Goal: Task Accomplishment & Management: Use online tool/utility

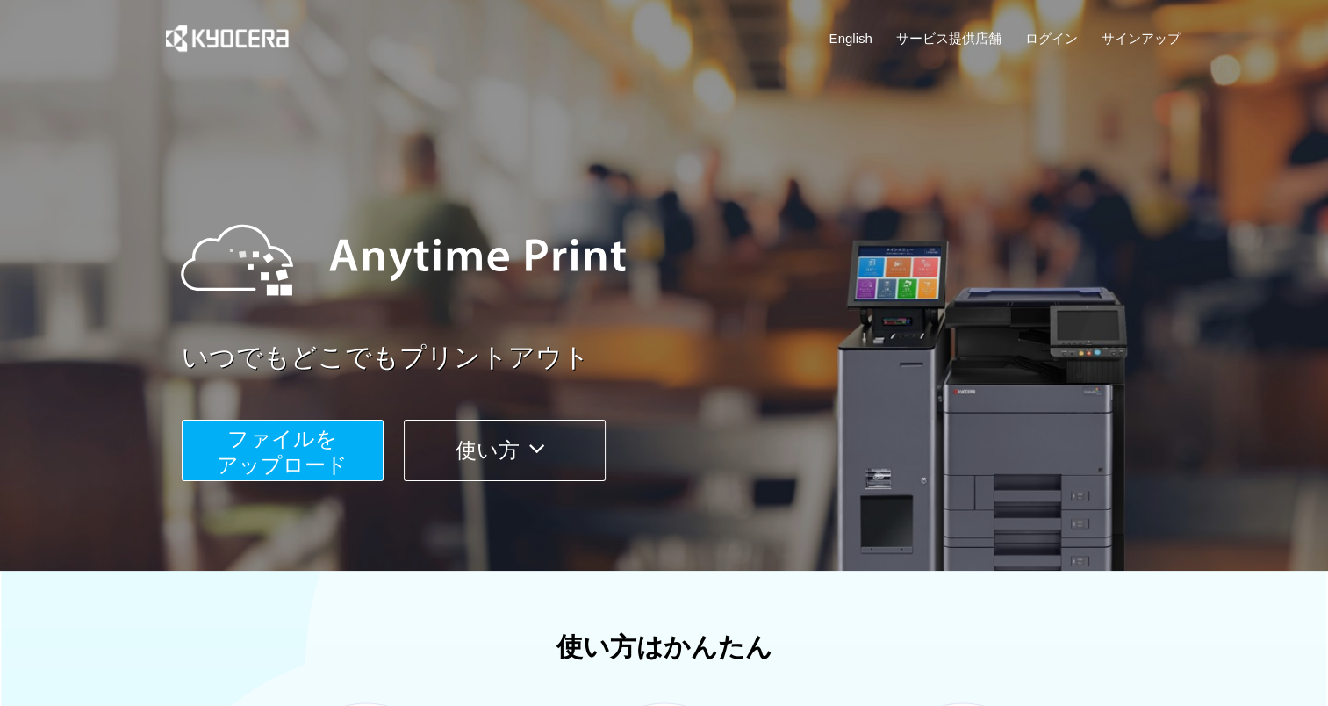
click at [344, 451] on span "ファイルを ​​アップロード" at bounding box center [282, 452] width 131 height 50
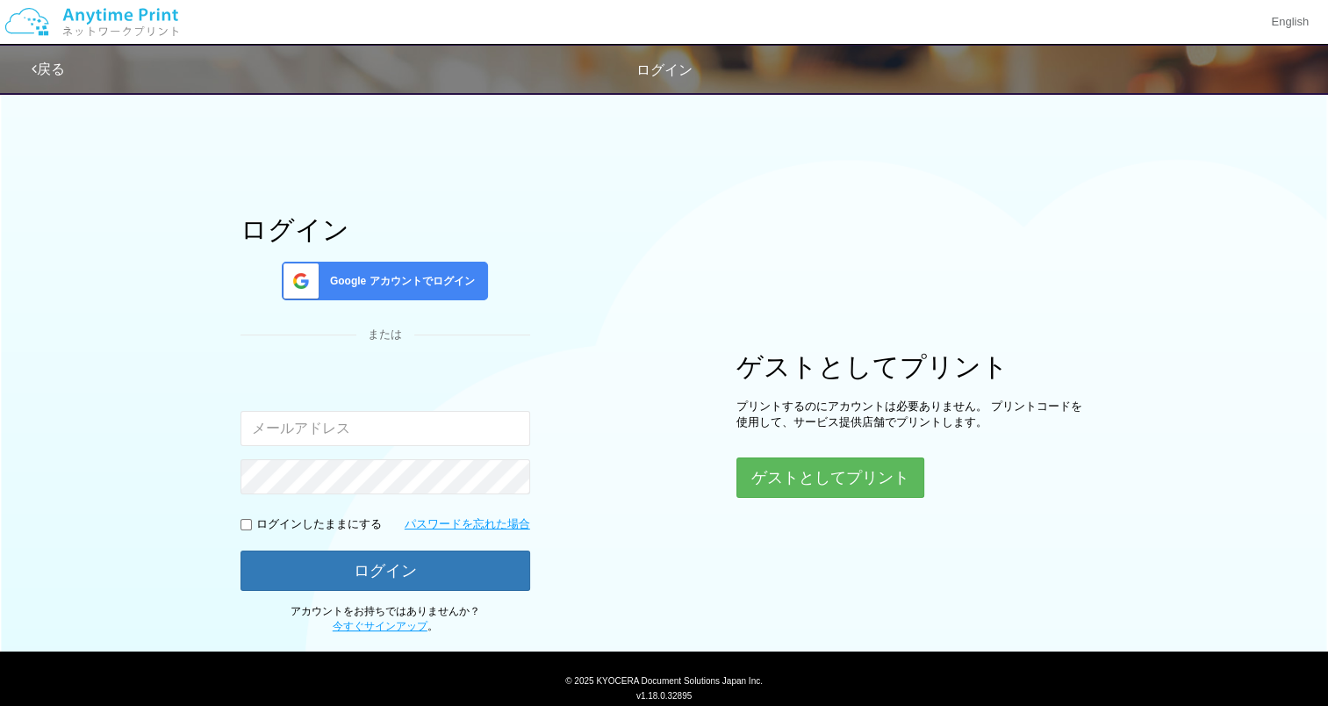
click at [387, 283] on span "Google アカウントでログイン" at bounding box center [399, 281] width 152 height 15
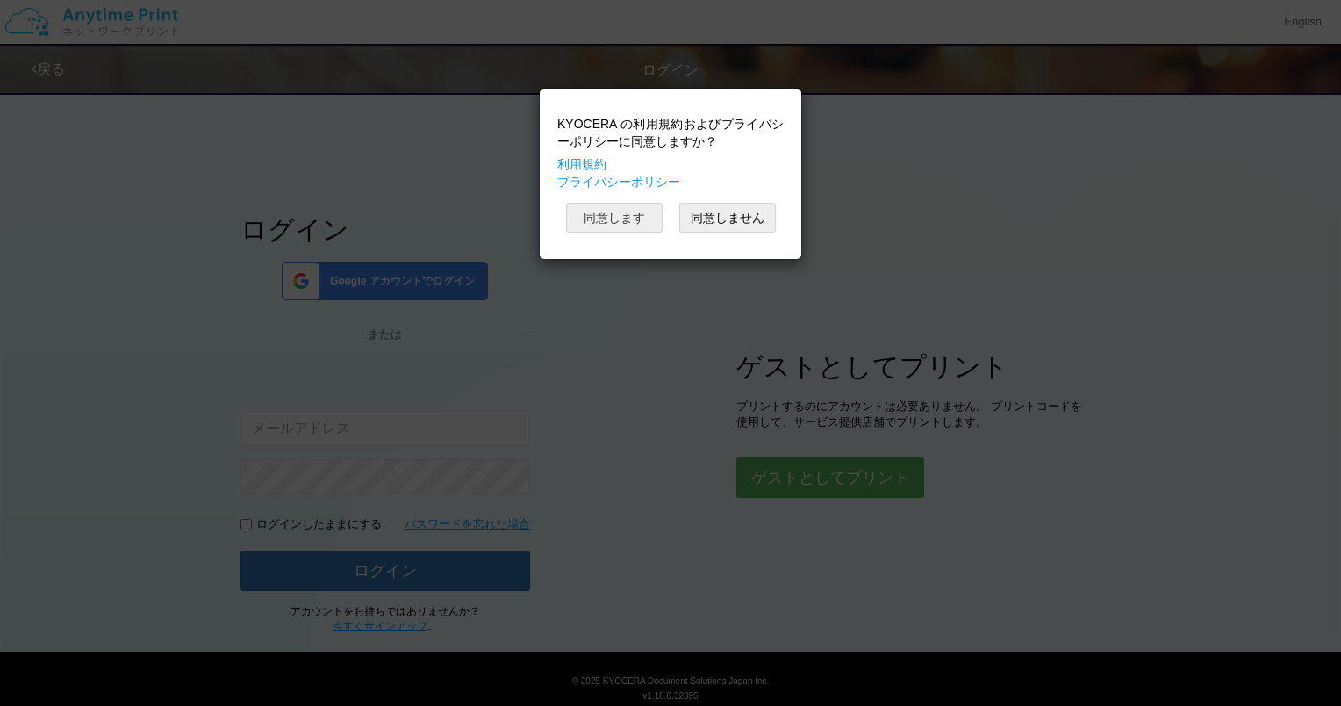
click at [607, 223] on button "同意します" at bounding box center [614, 218] width 97 height 30
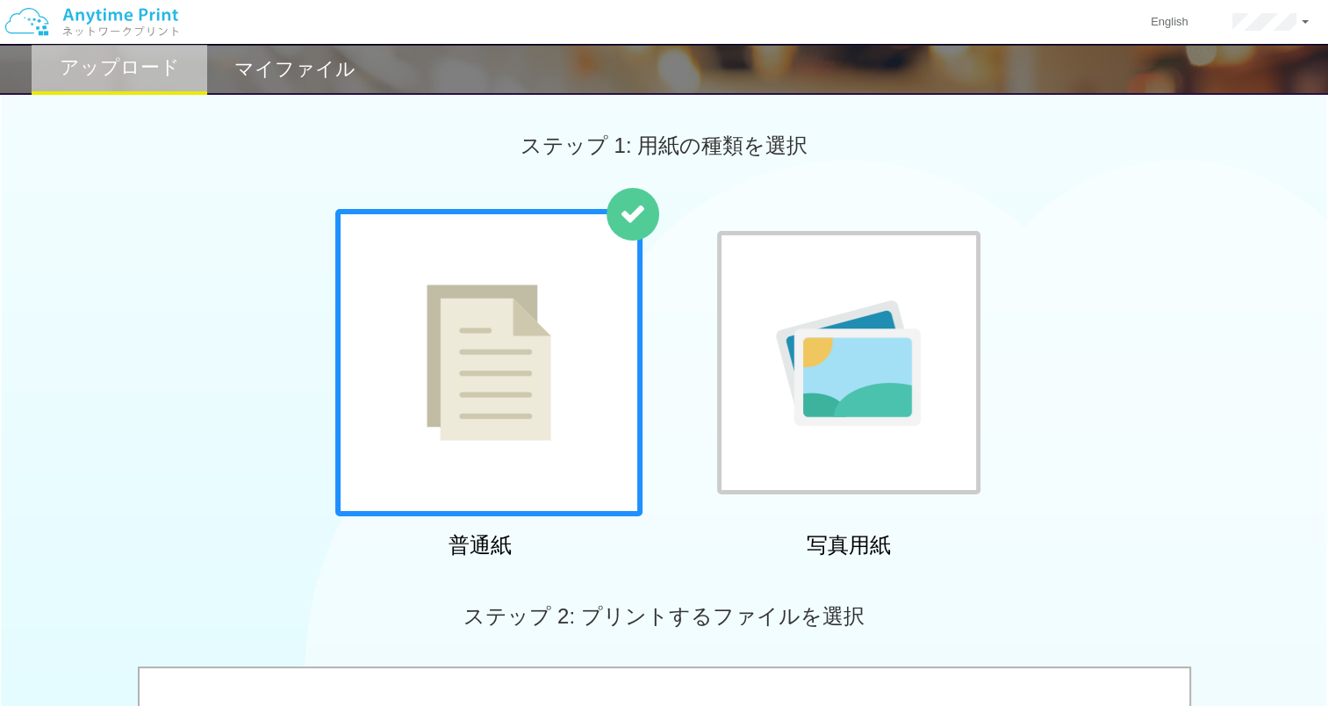
click at [592, 439] on div at bounding box center [488, 362] width 307 height 307
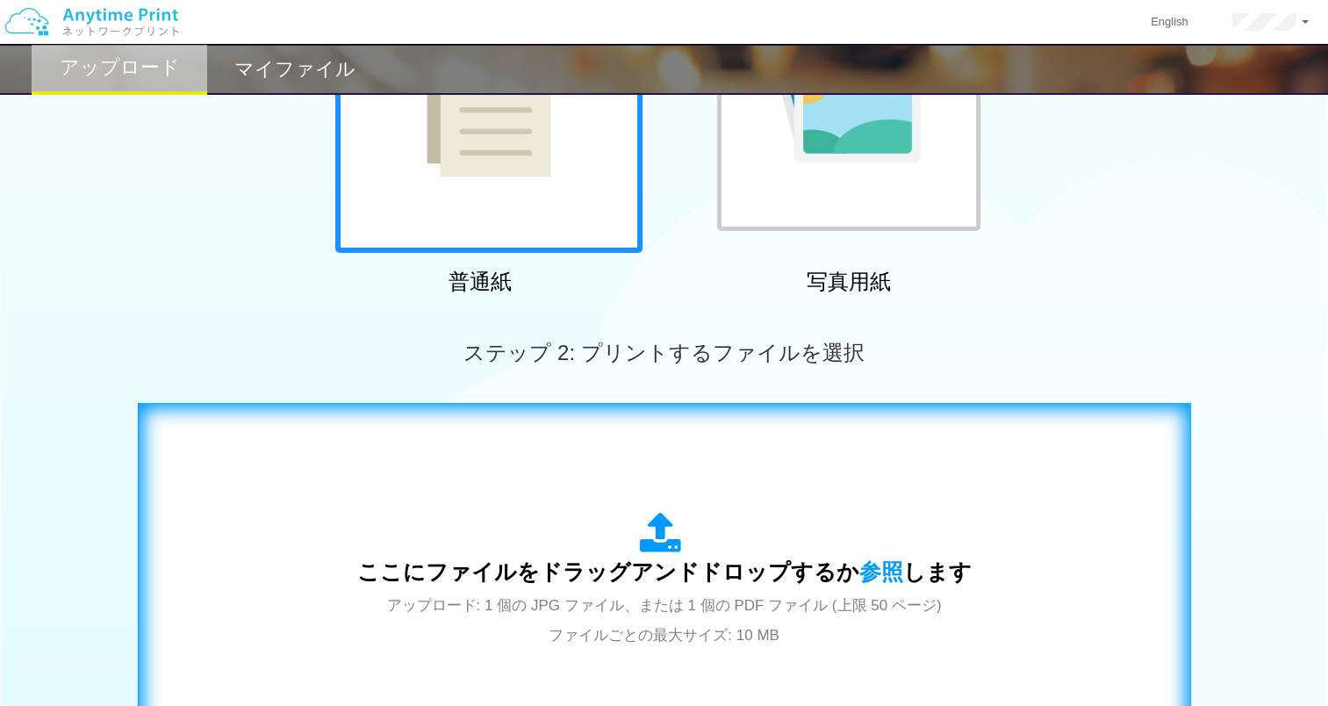
scroll to position [527, 0]
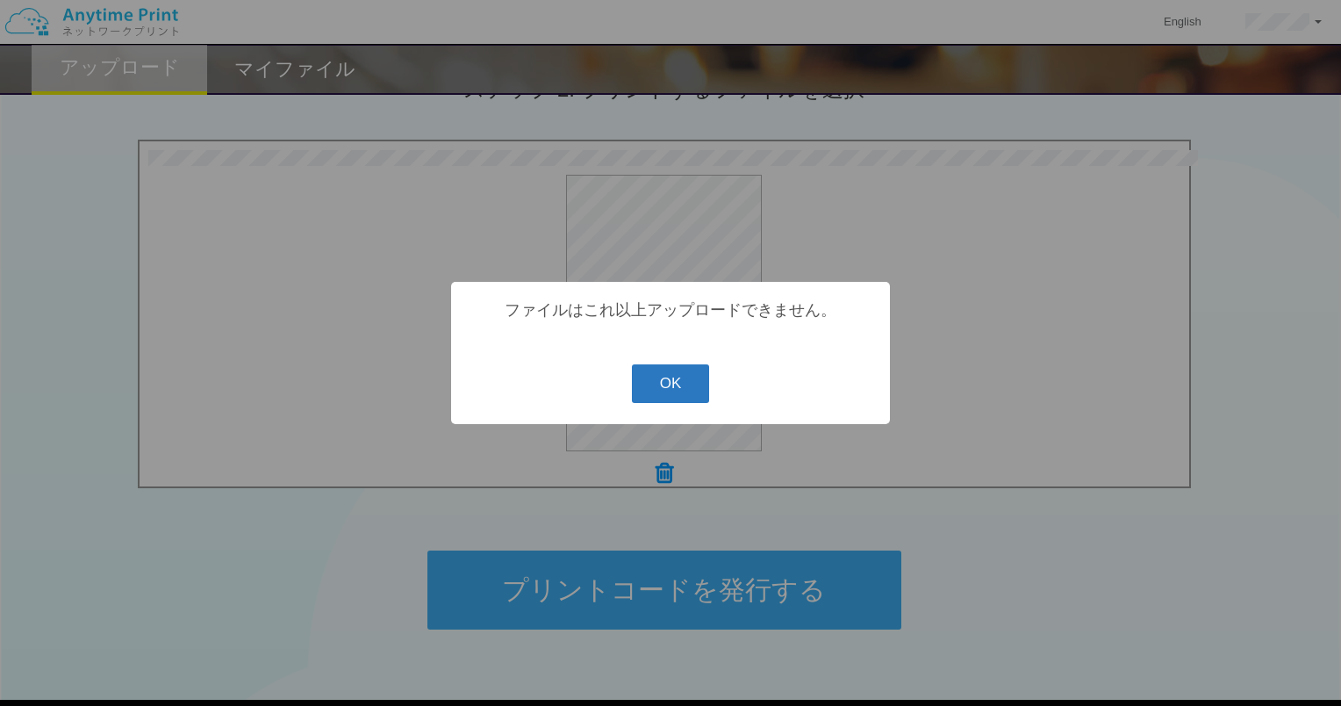
click at [648, 378] on button "OK" at bounding box center [671, 383] width 78 height 39
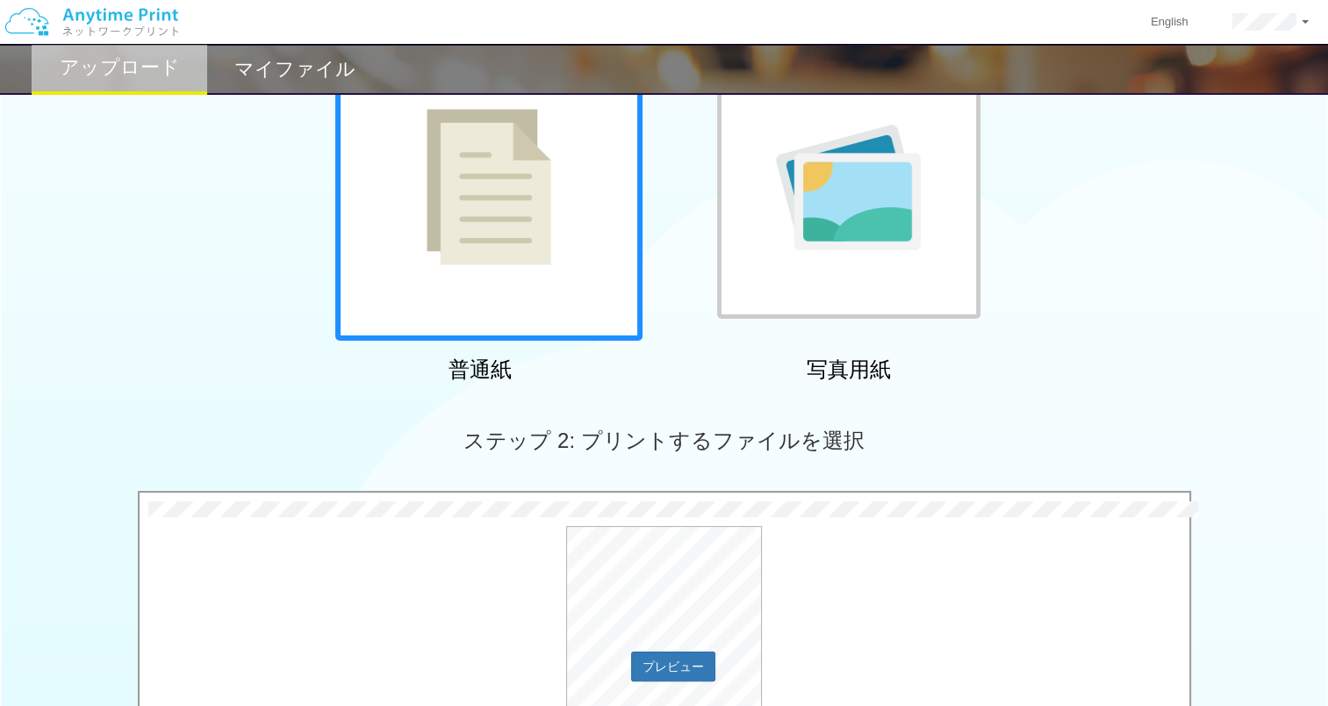
scroll to position [439, 0]
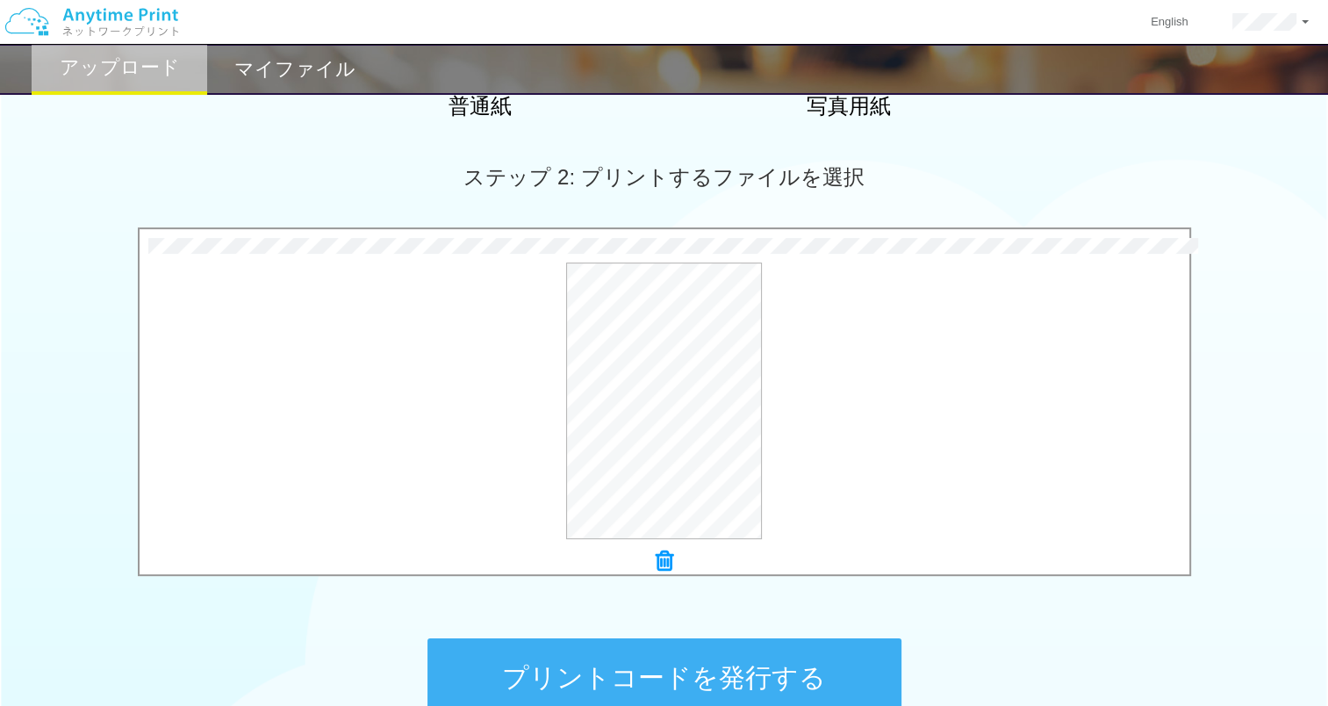
click at [657, 566] on icon at bounding box center [665, 560] width 18 height 23
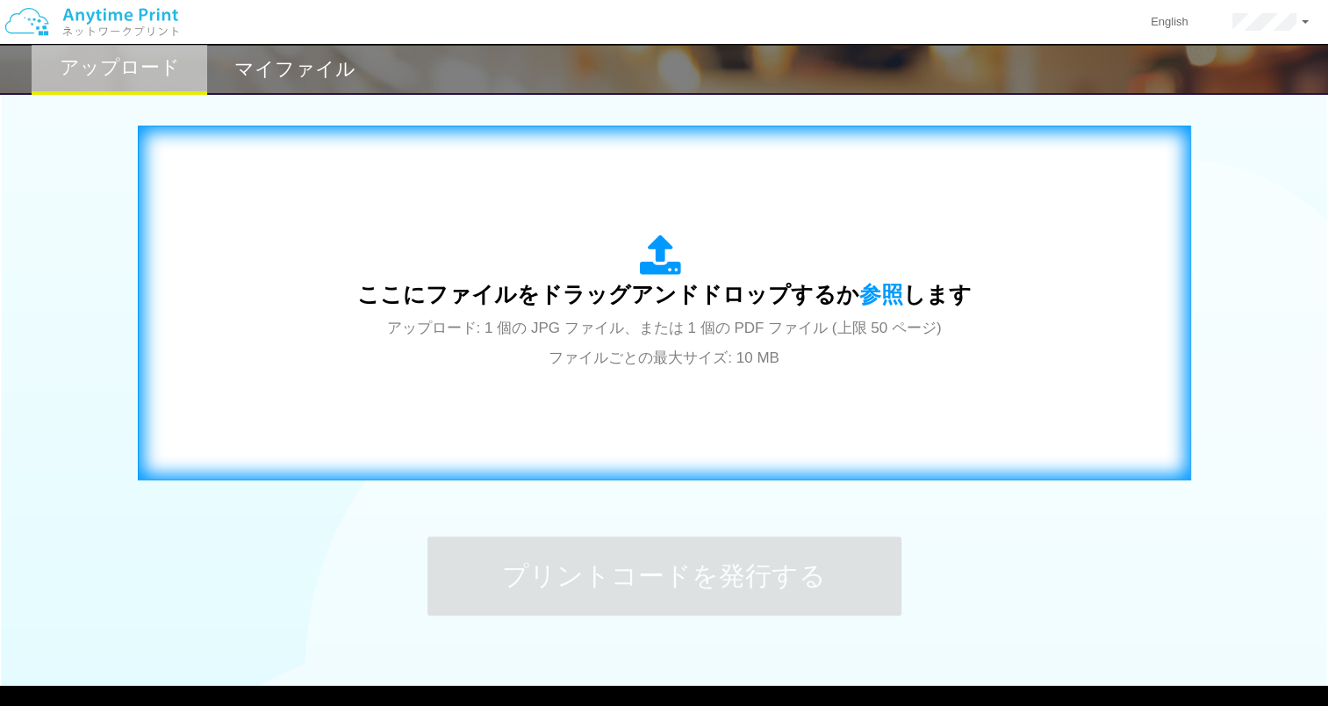
scroll to position [453, 0]
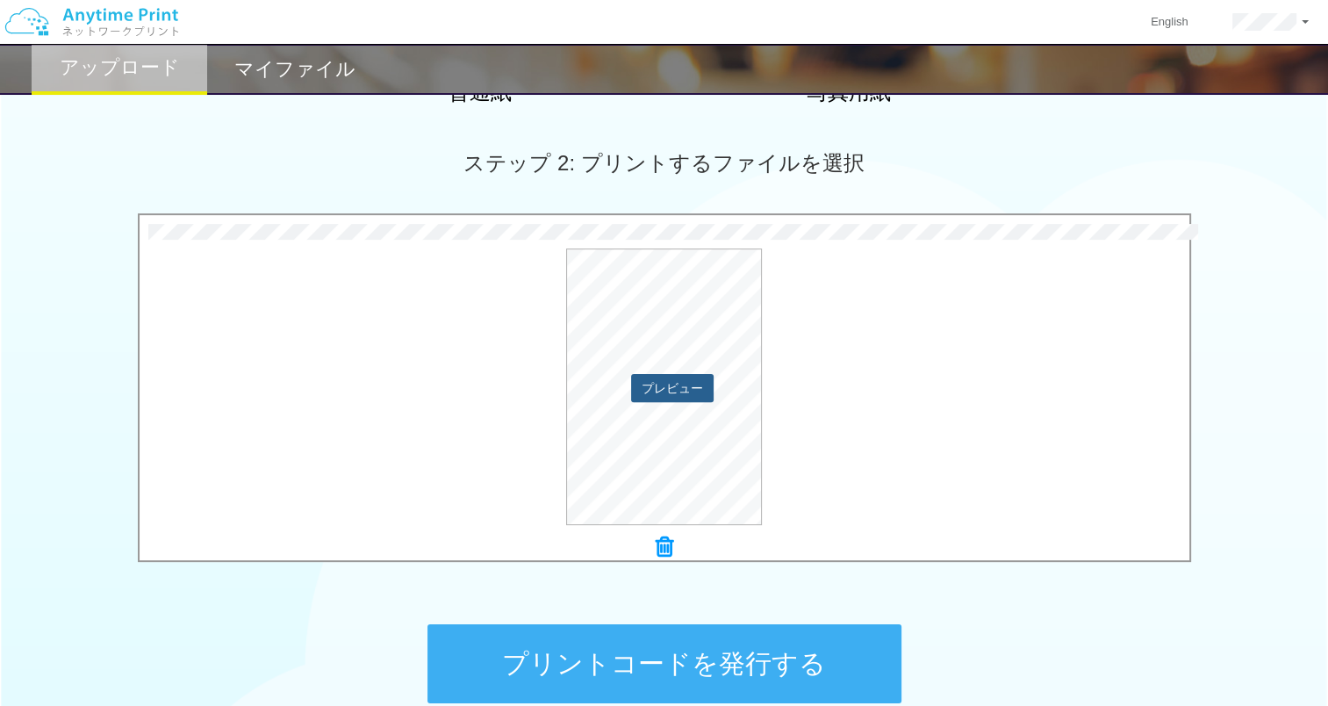
click at [700, 390] on button "プレビュー" at bounding box center [672, 388] width 83 height 28
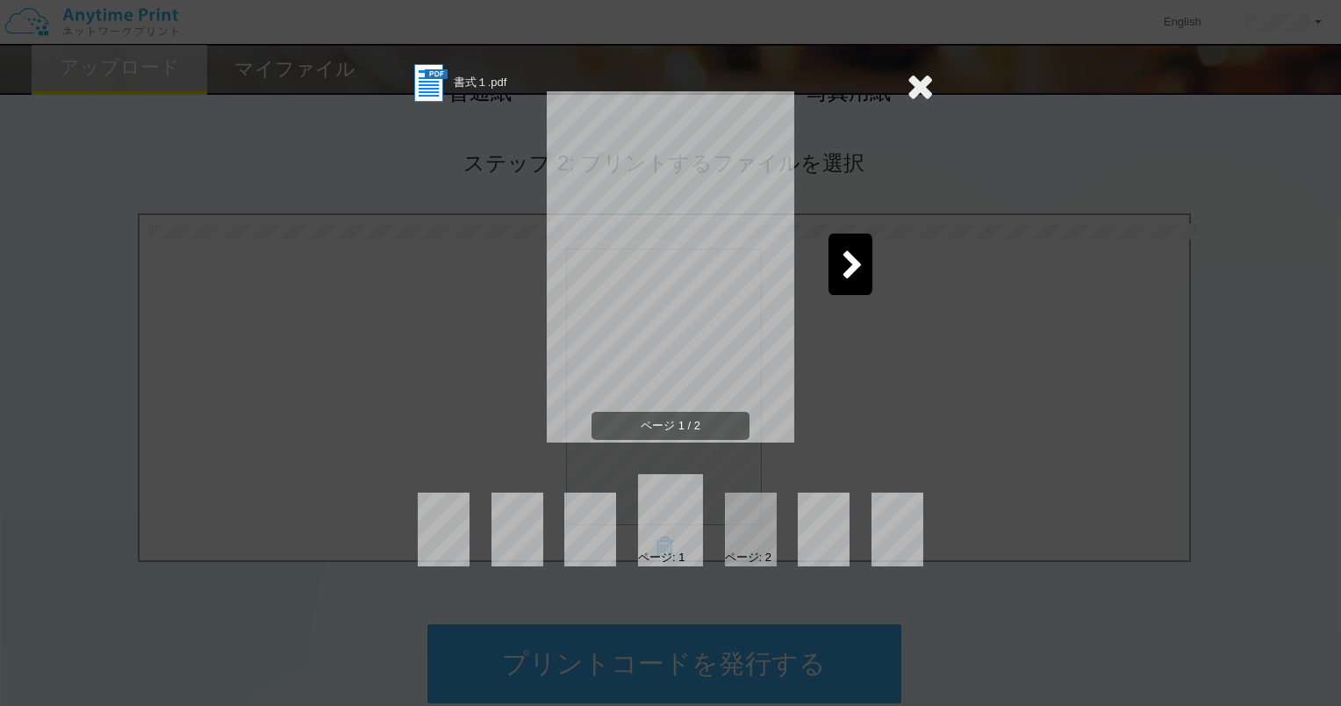
click at [857, 270] on icon at bounding box center [853, 266] width 22 height 31
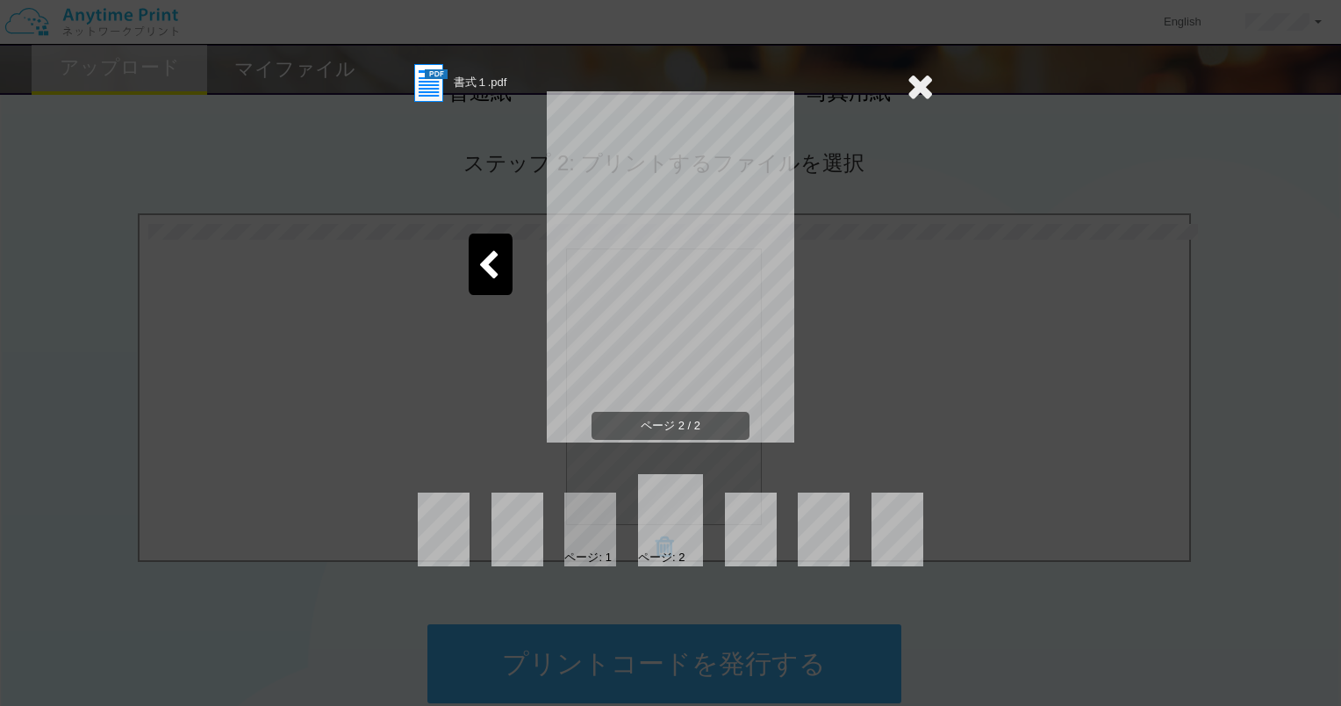
click at [927, 90] on icon at bounding box center [920, 85] width 27 height 35
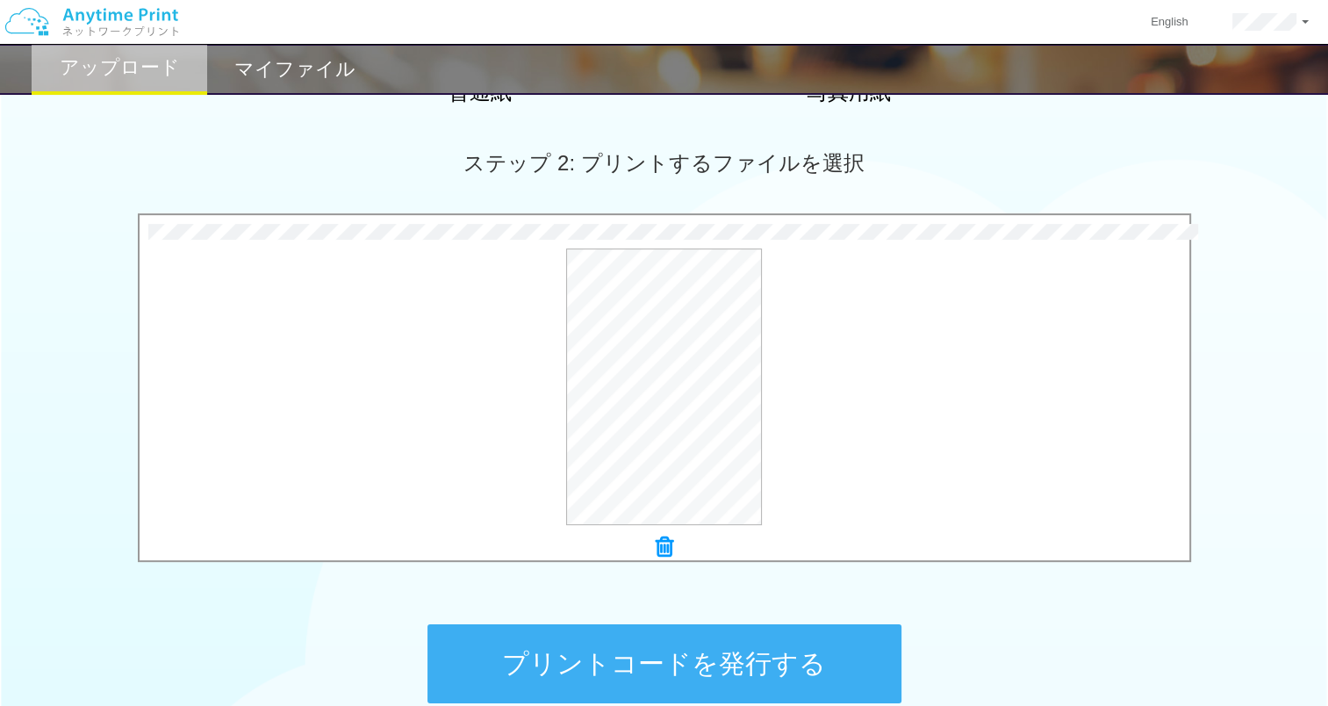
scroll to position [628, 0]
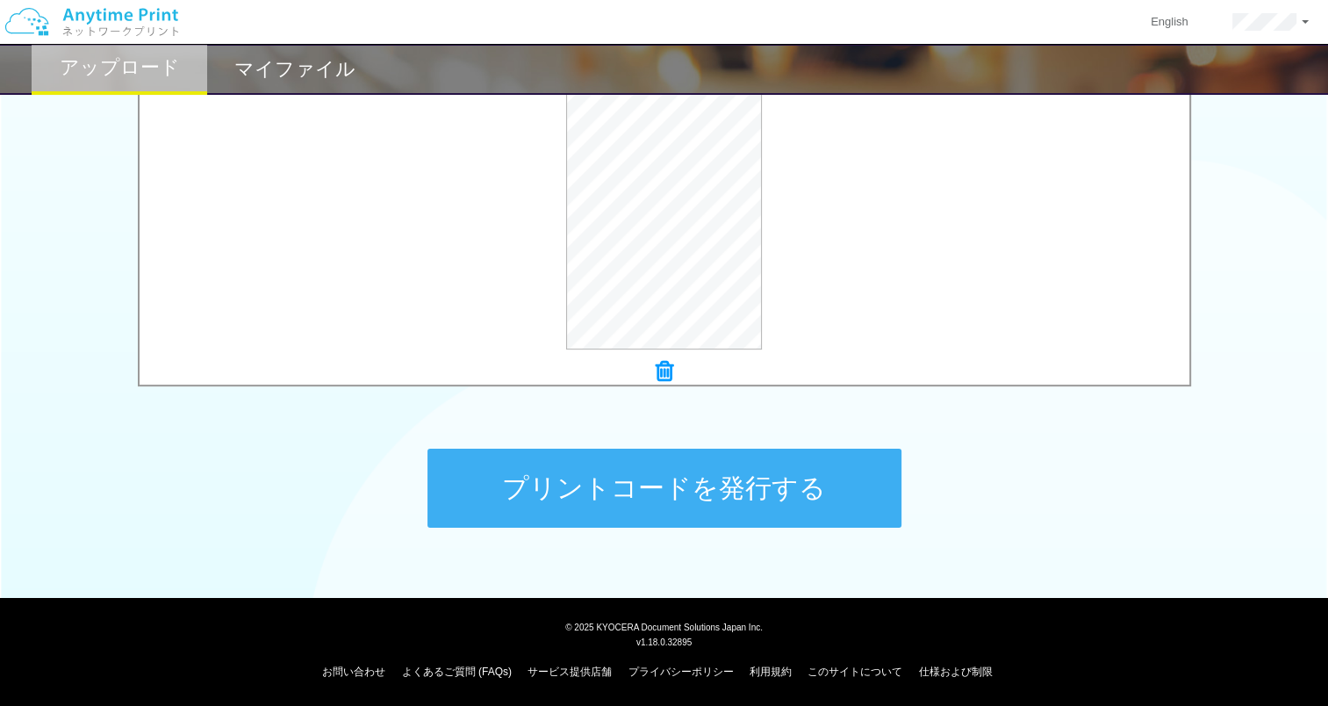
click at [776, 499] on button "プリントコードを発行する" at bounding box center [664, 488] width 474 height 79
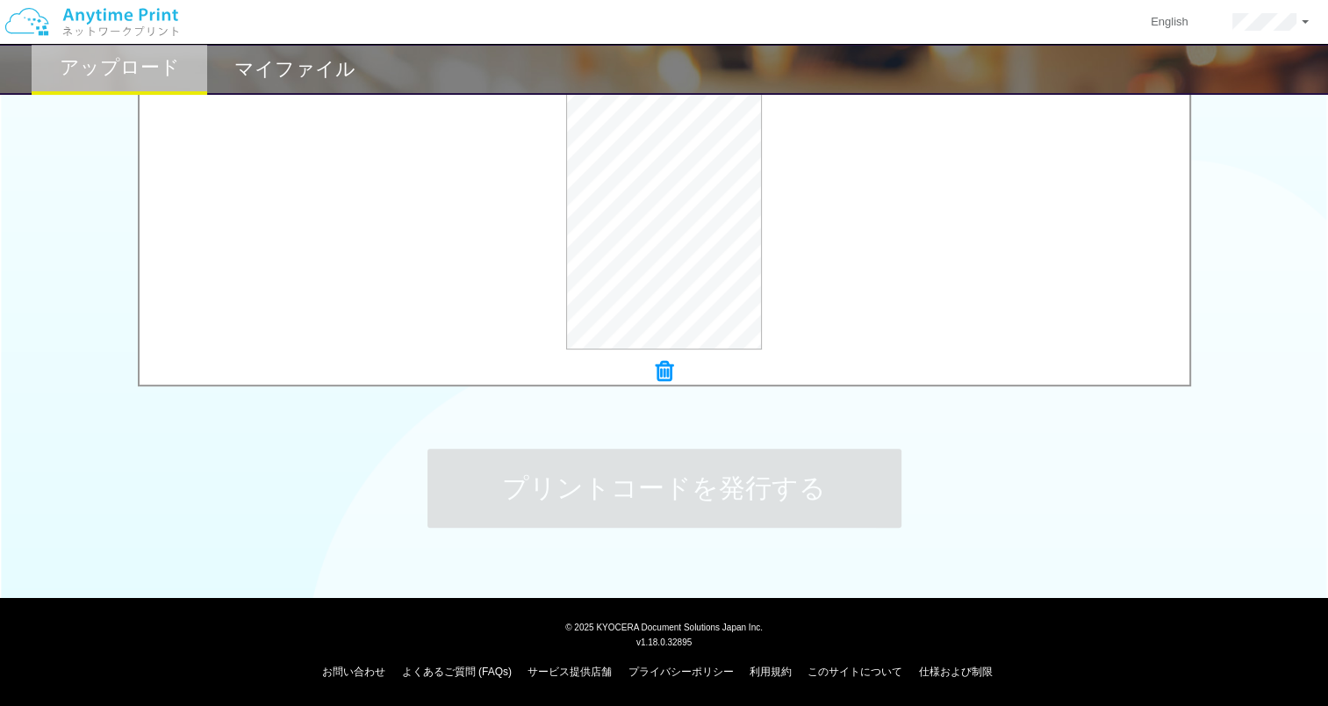
scroll to position [0, 0]
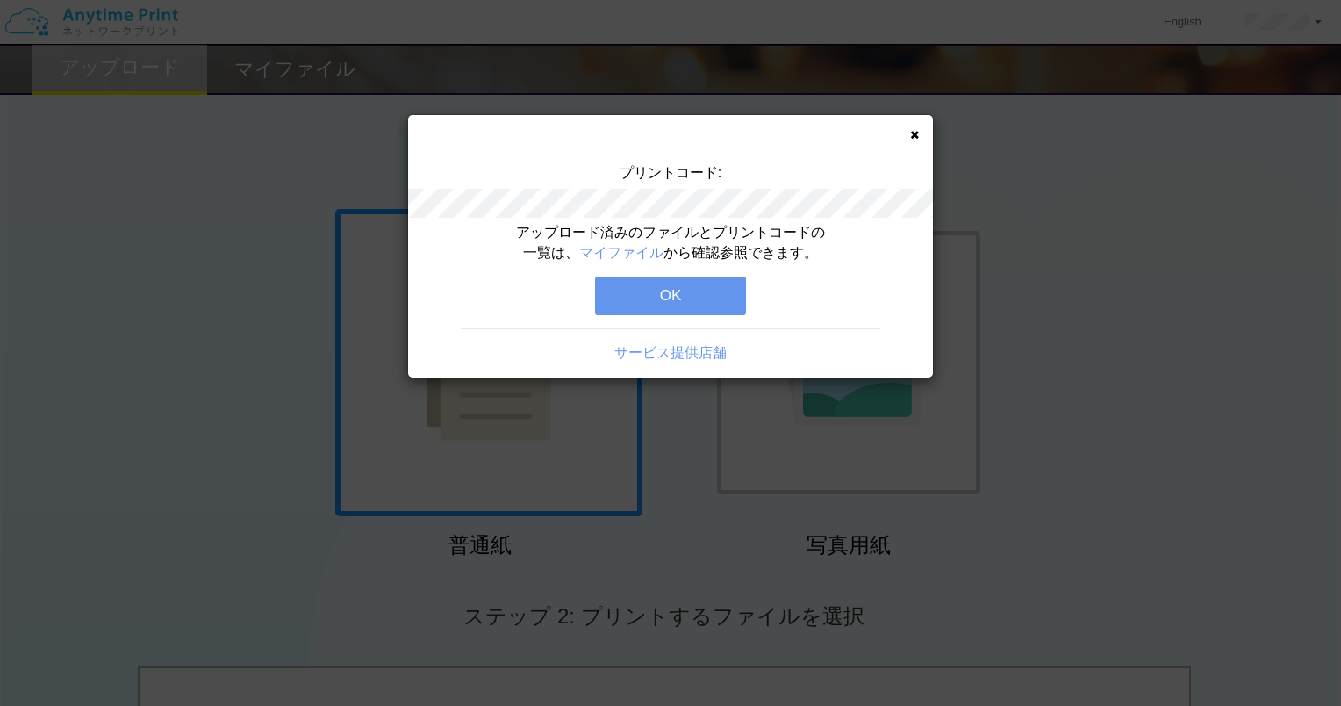
click at [720, 294] on button "OK" at bounding box center [670, 295] width 151 height 39
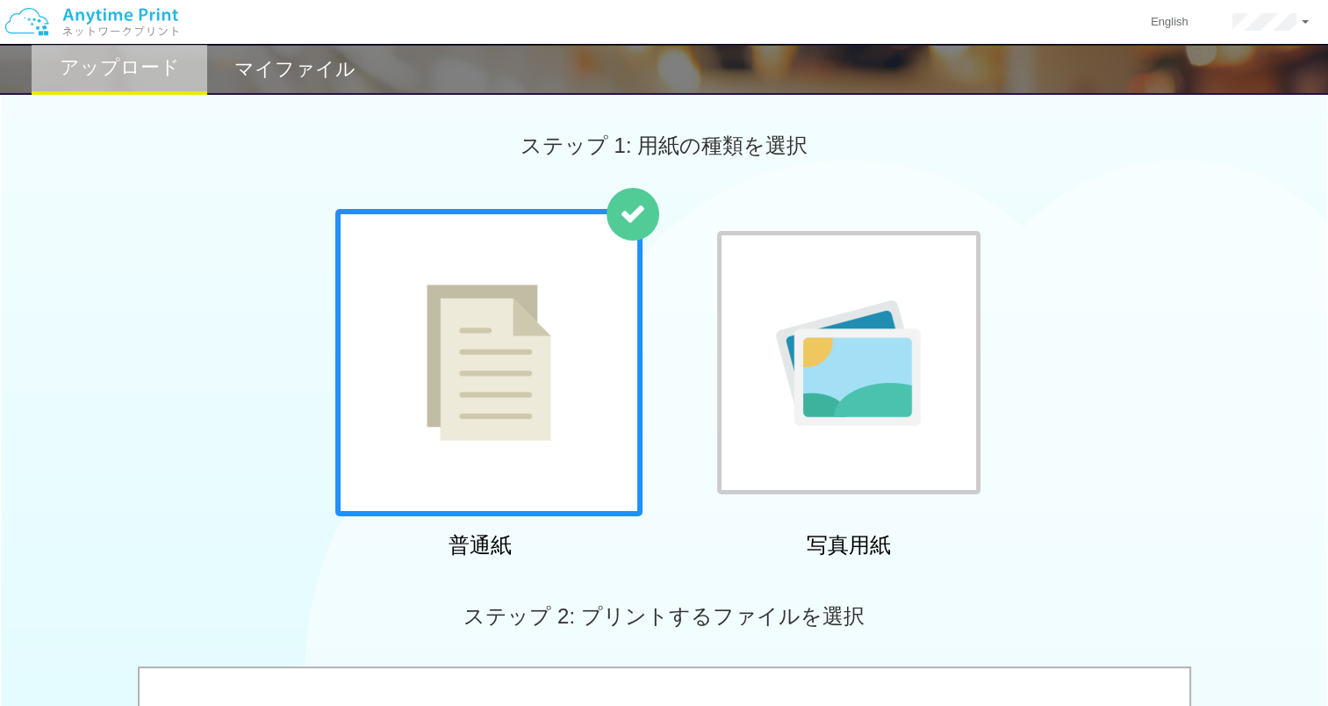
click at [502, 437] on img at bounding box center [489, 362] width 125 height 156
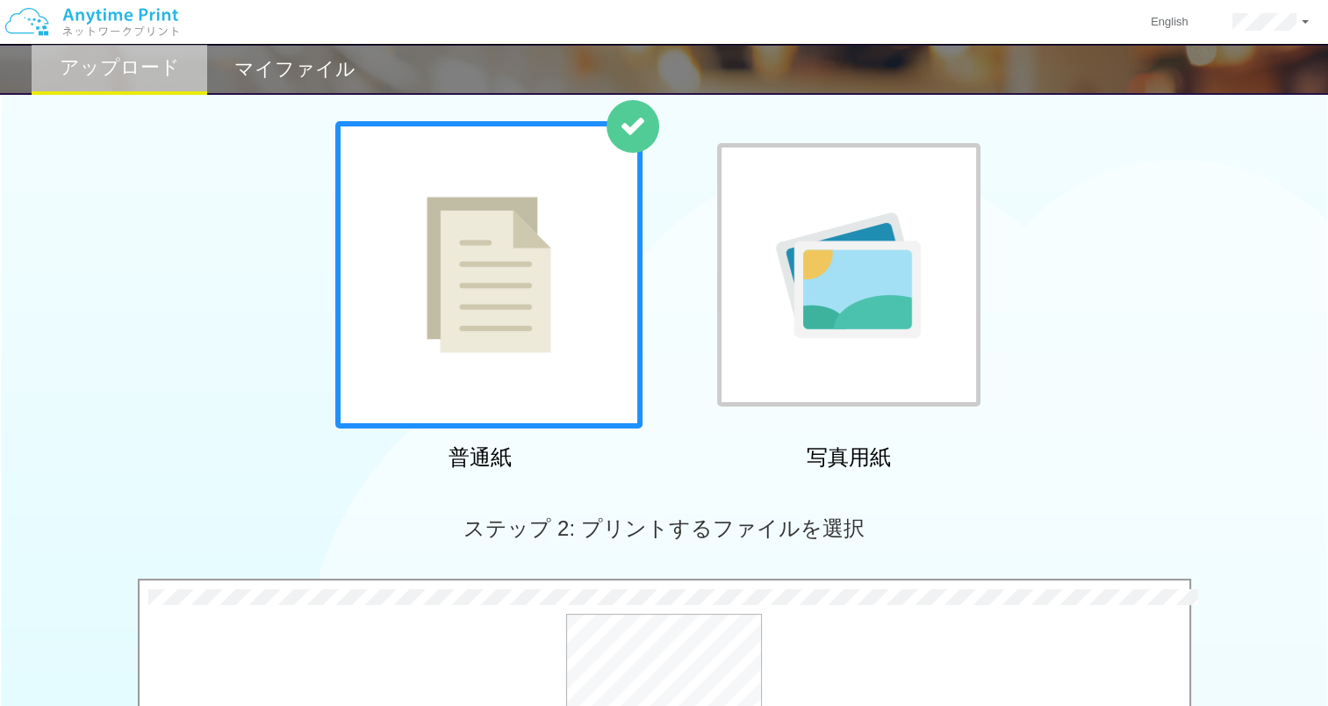
scroll to position [527, 0]
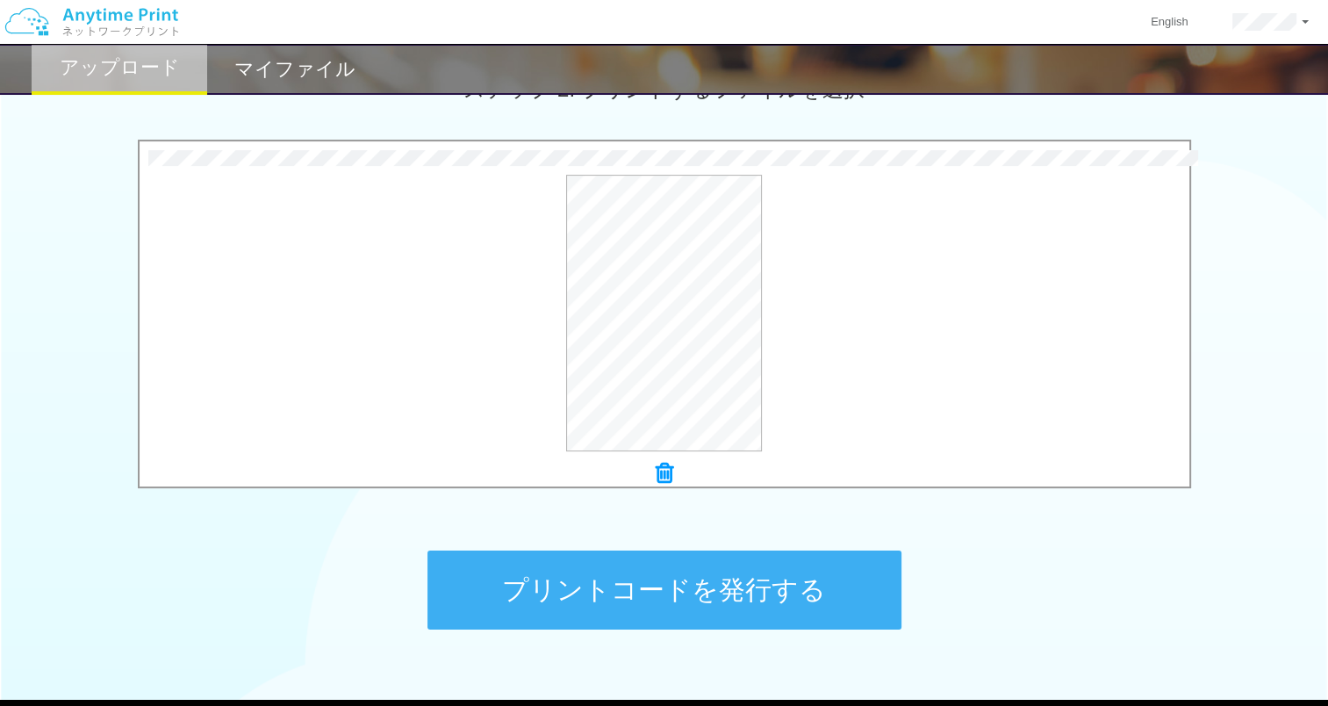
click at [661, 597] on button "プリントコードを発行する" at bounding box center [664, 589] width 474 height 79
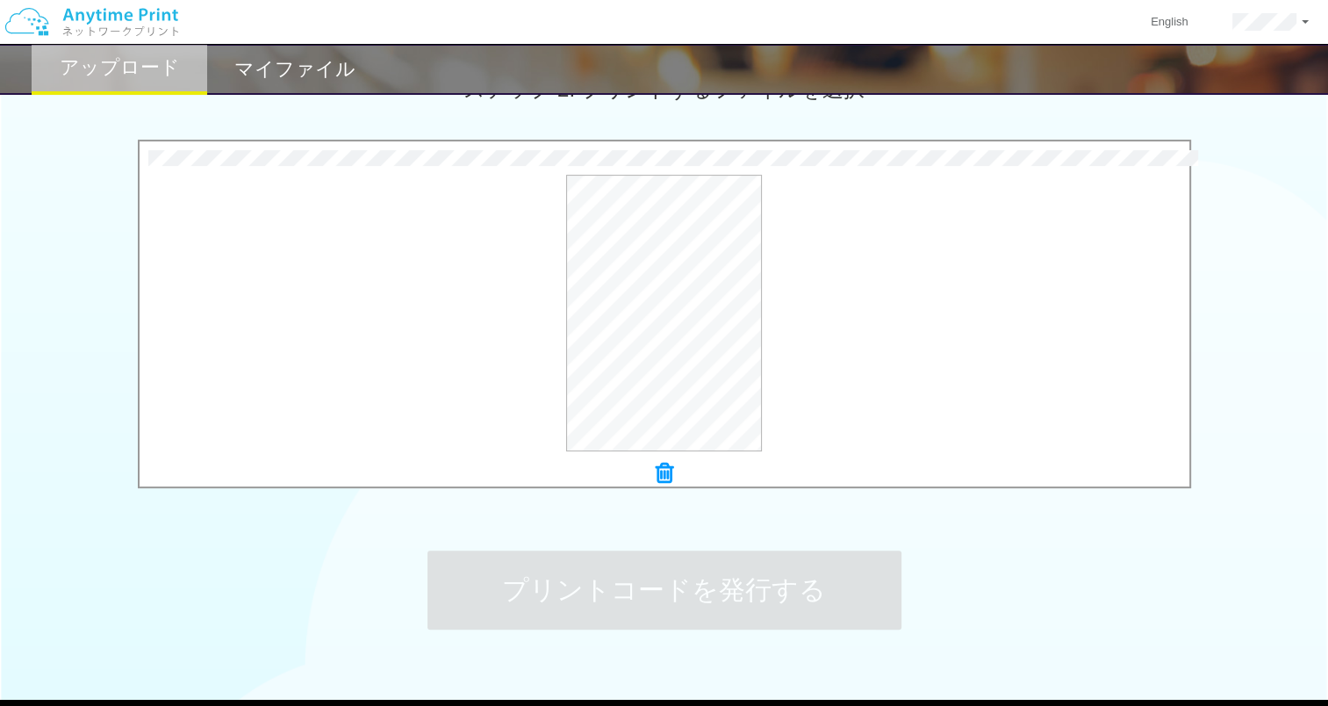
scroll to position [0, 0]
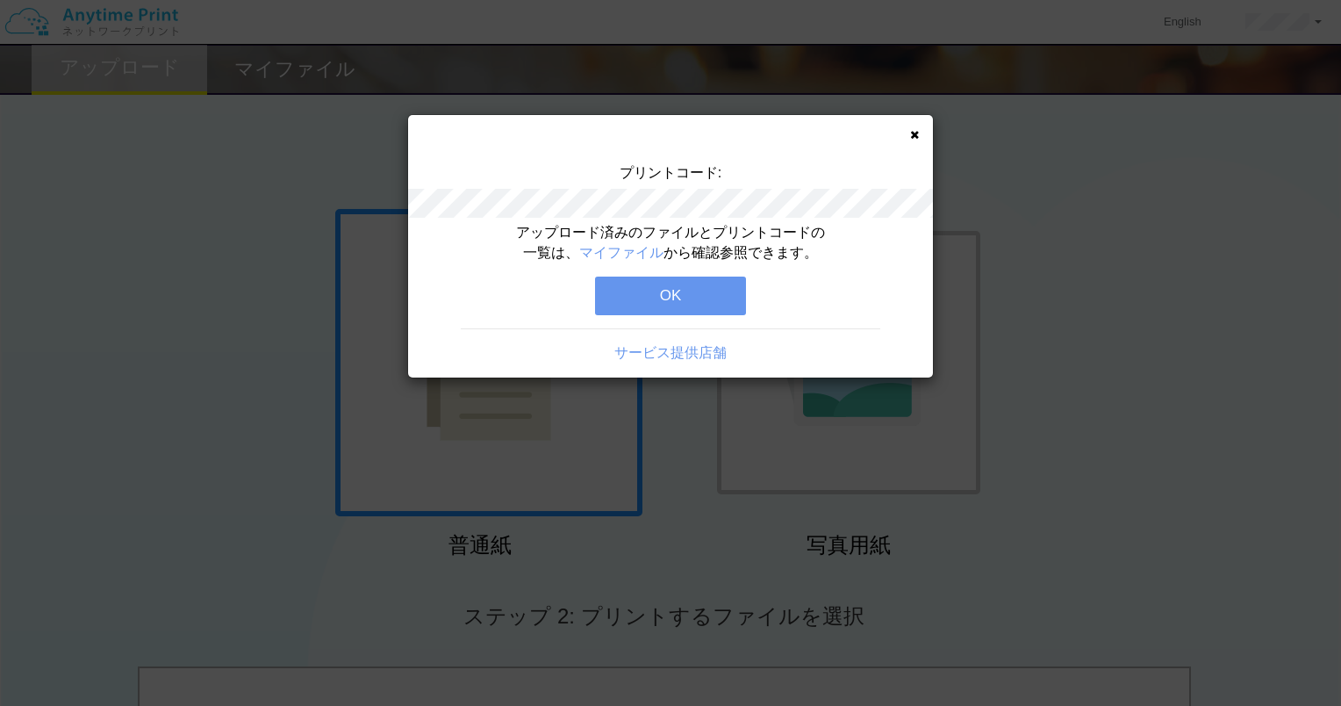
click at [642, 307] on button "OK" at bounding box center [670, 295] width 151 height 39
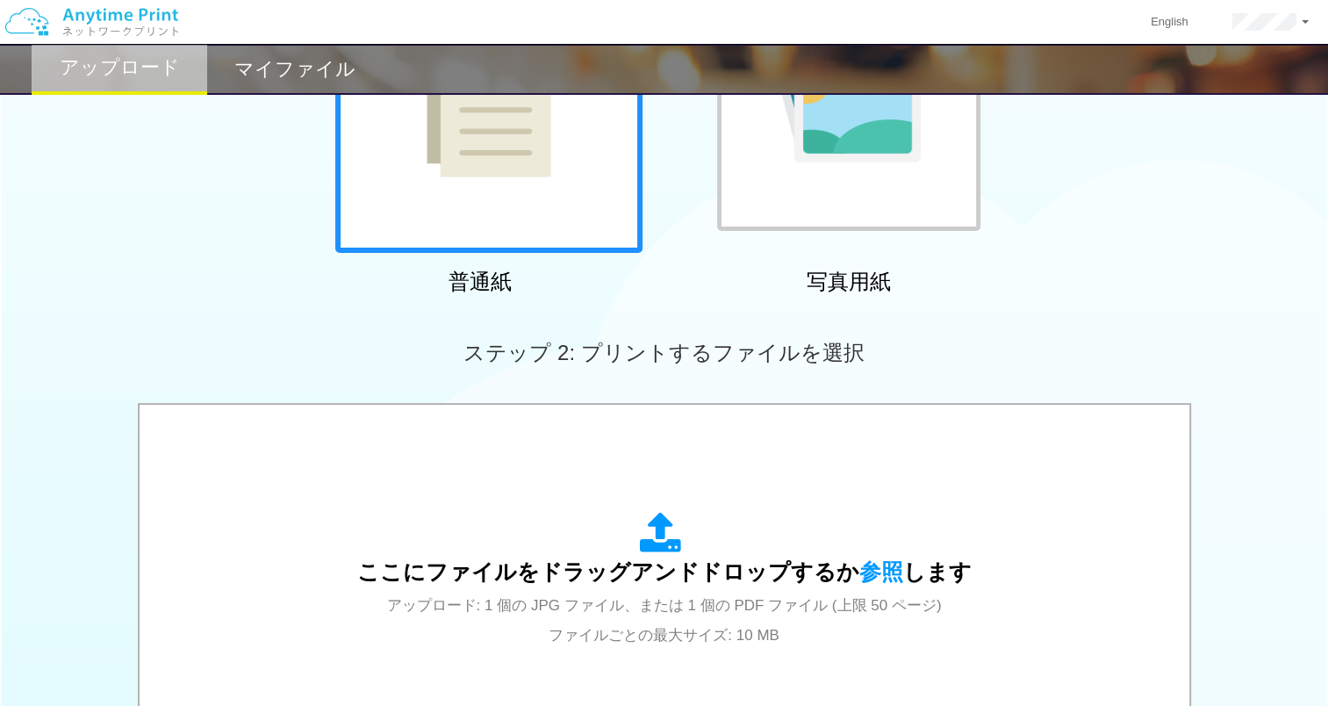
scroll to position [527, 0]
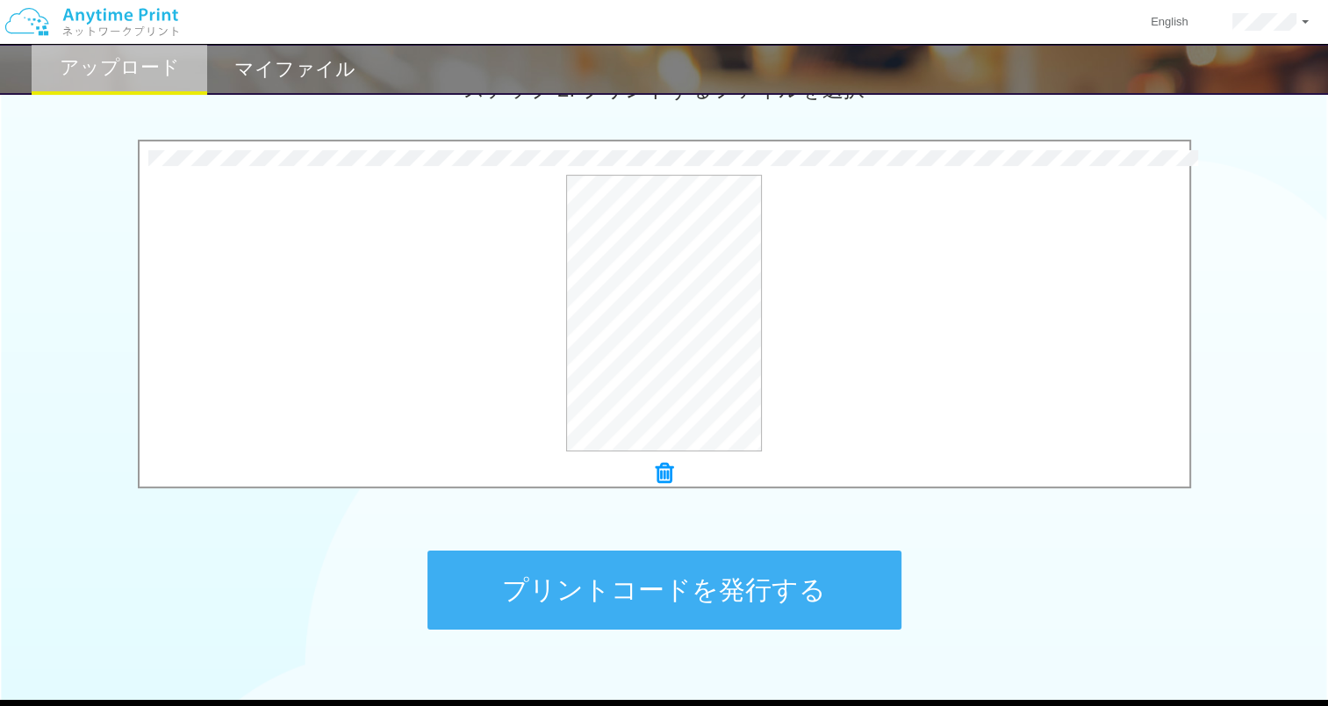
click at [632, 585] on button "プリントコードを発行する" at bounding box center [664, 589] width 474 height 79
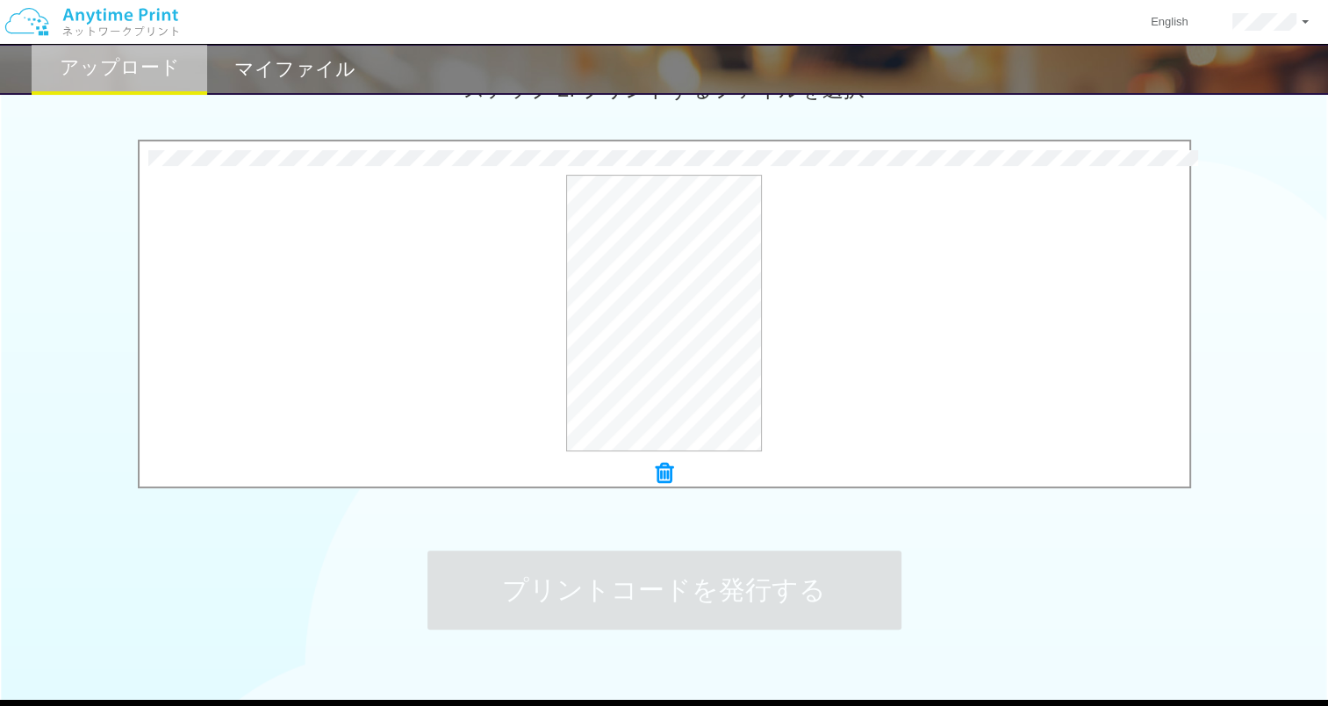
scroll to position [0, 0]
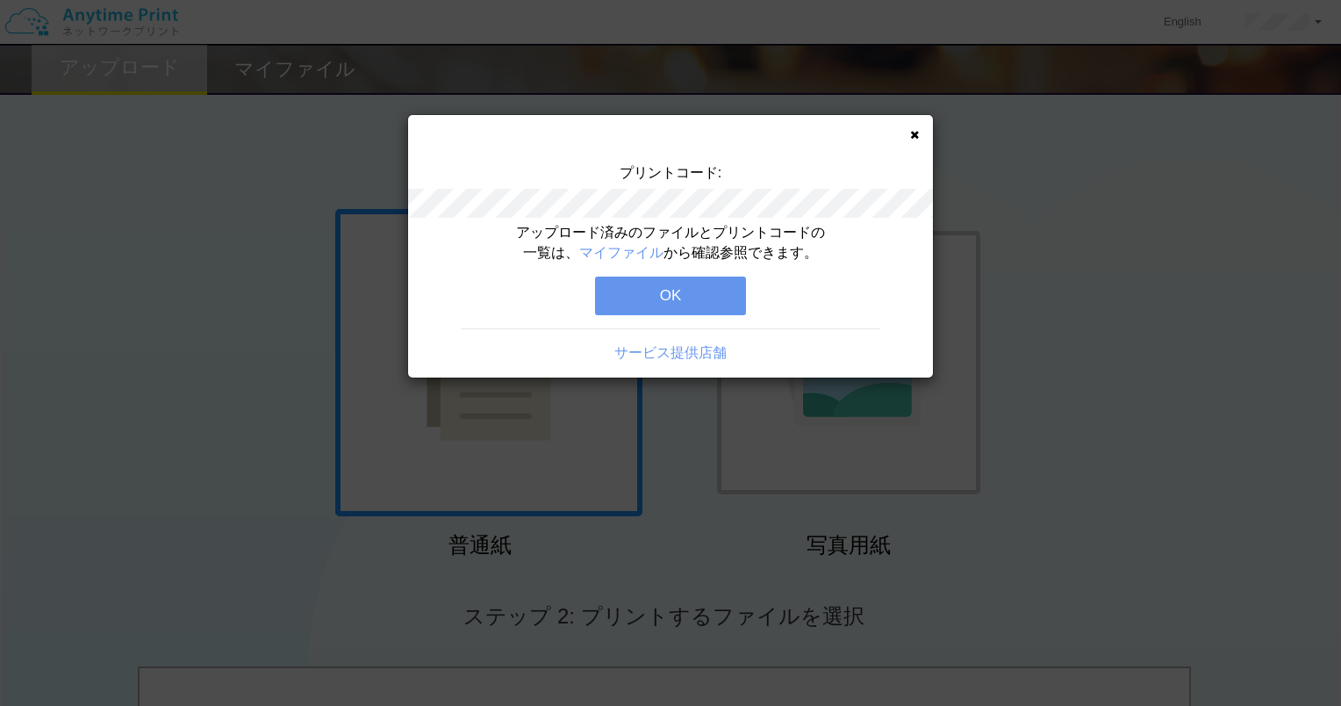
click at [709, 302] on button "OK" at bounding box center [670, 295] width 151 height 39
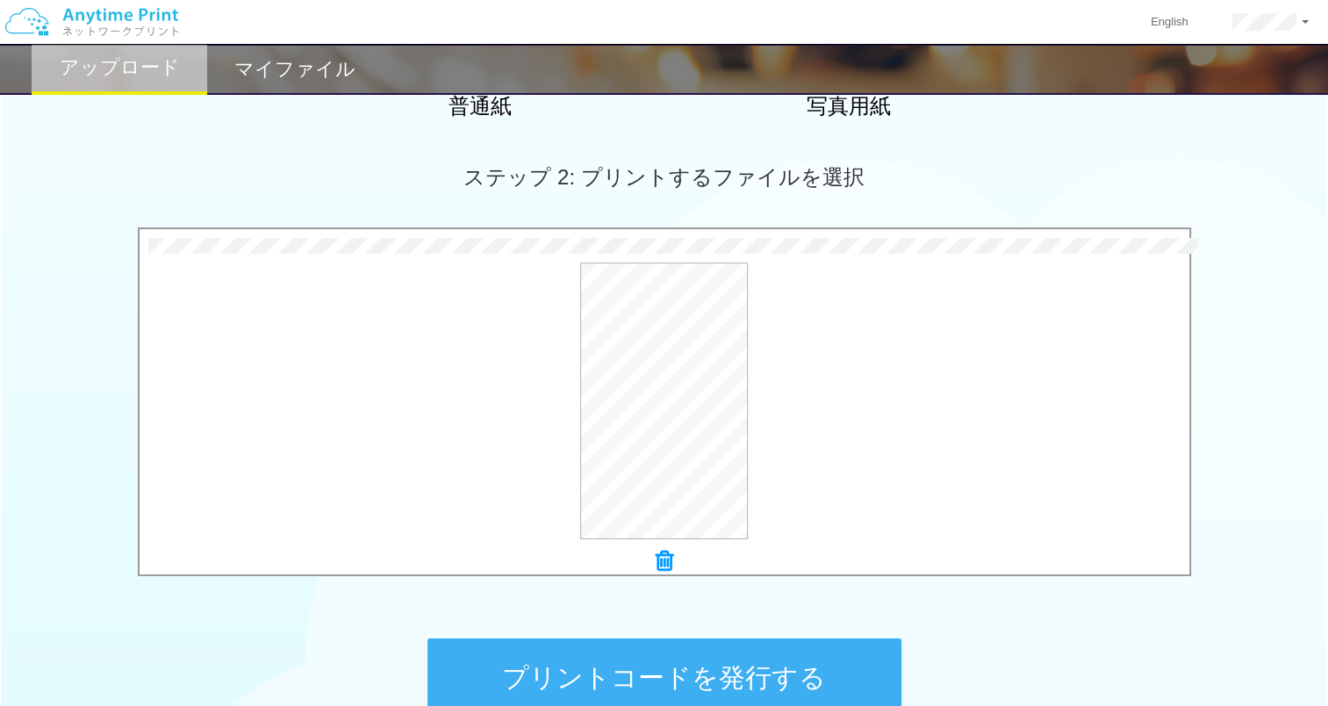
scroll to position [628, 0]
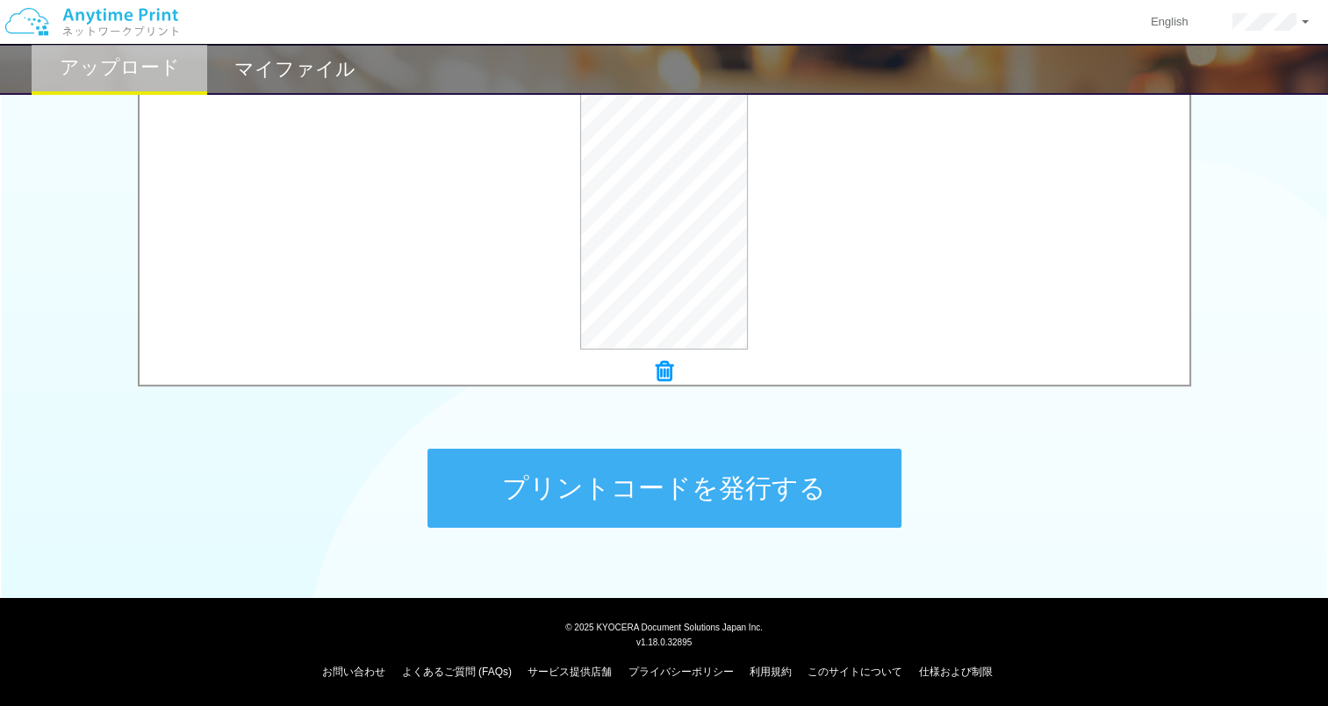
drag, startPoint x: 746, startPoint y: 502, endPoint x: 758, endPoint y: 488, distance: 18.7
click at [746, 501] on button "プリントコードを発行する" at bounding box center [664, 488] width 474 height 79
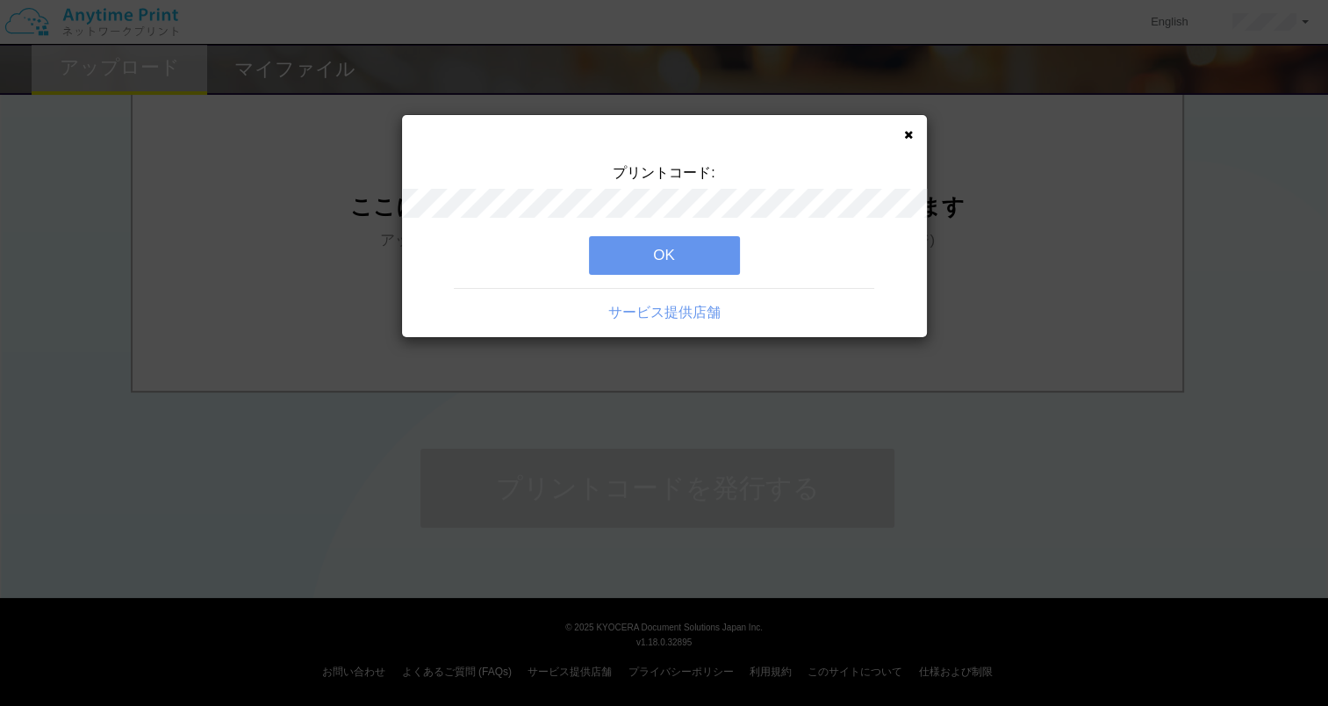
scroll to position [0, 0]
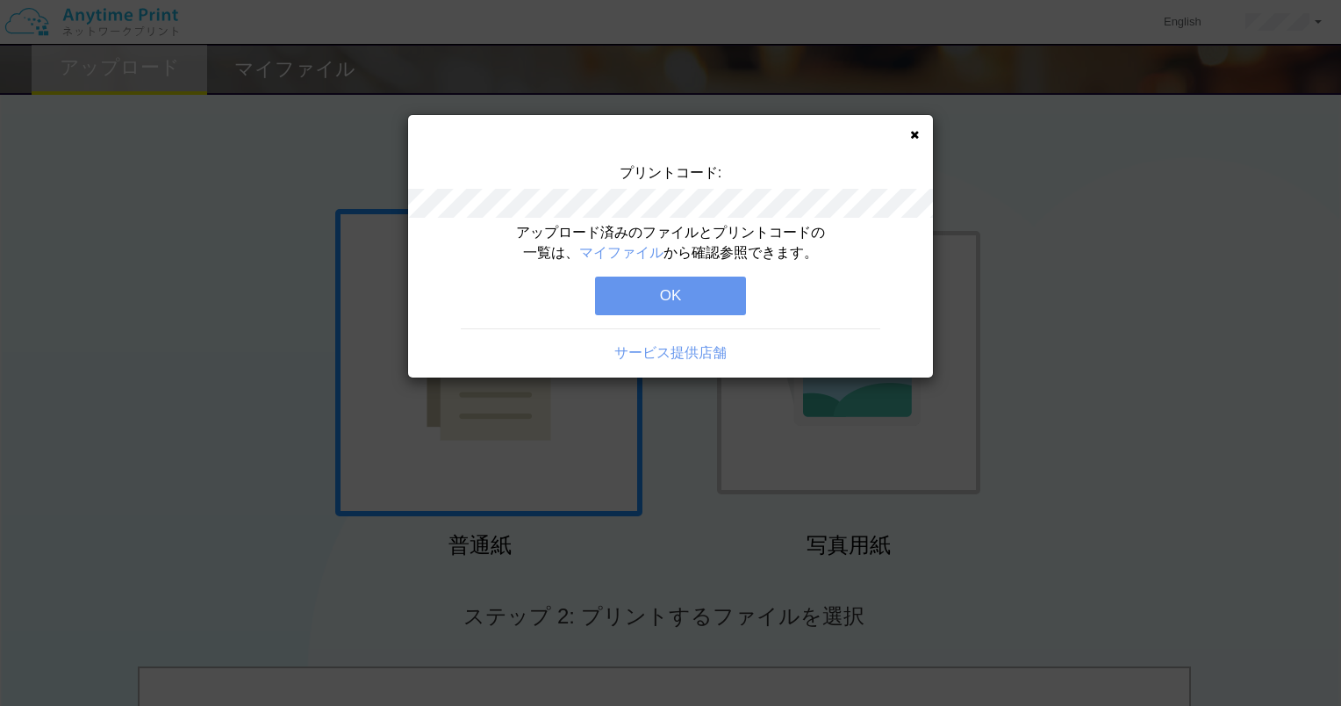
click at [717, 312] on button "OK" at bounding box center [670, 295] width 151 height 39
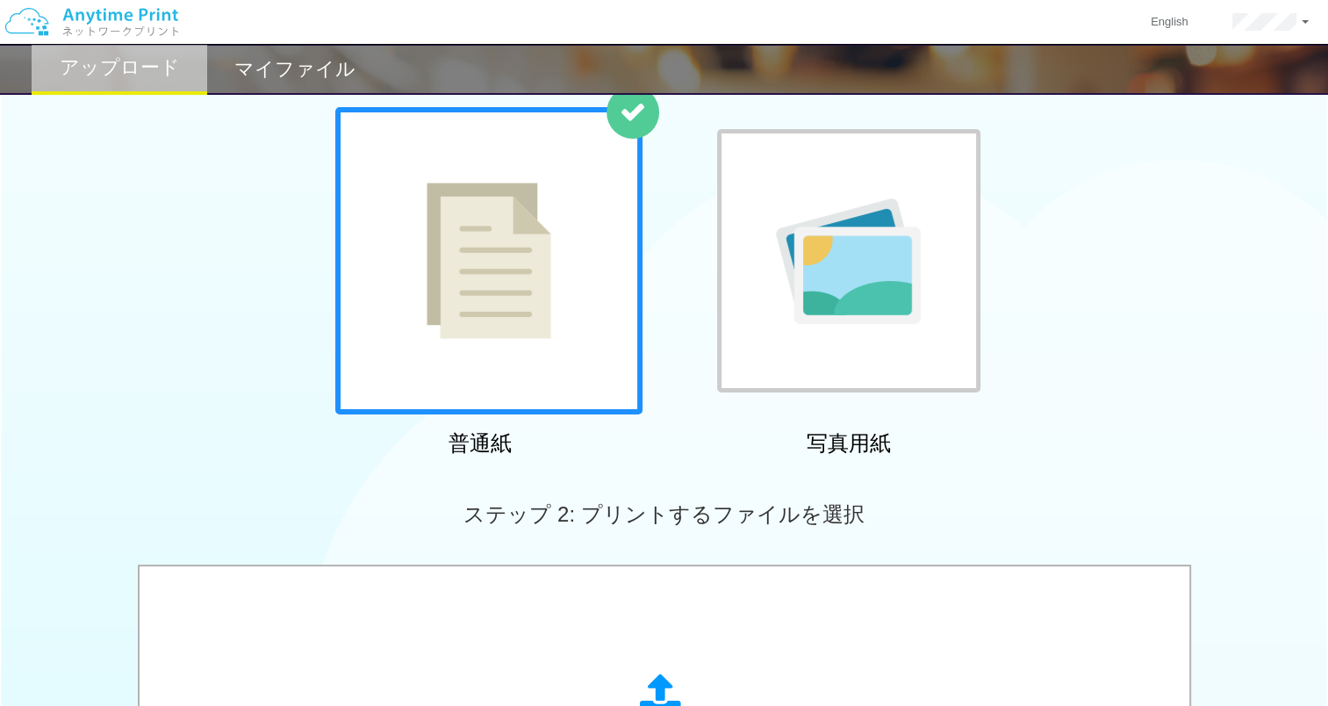
scroll to position [14, 0]
